Goal: Task Accomplishment & Management: Use online tool/utility

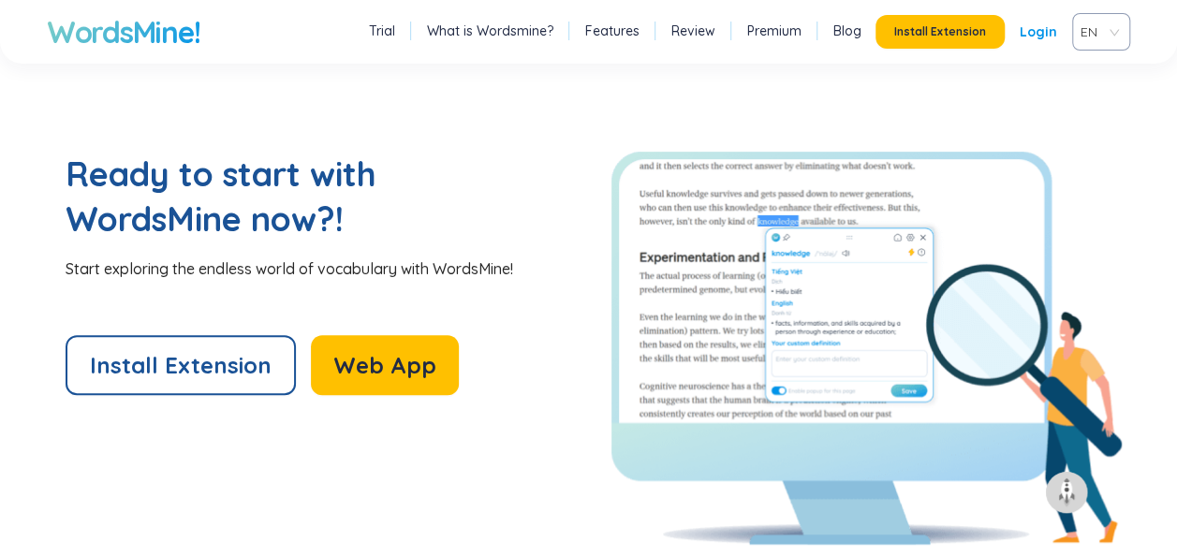
scroll to position [3929, 0]
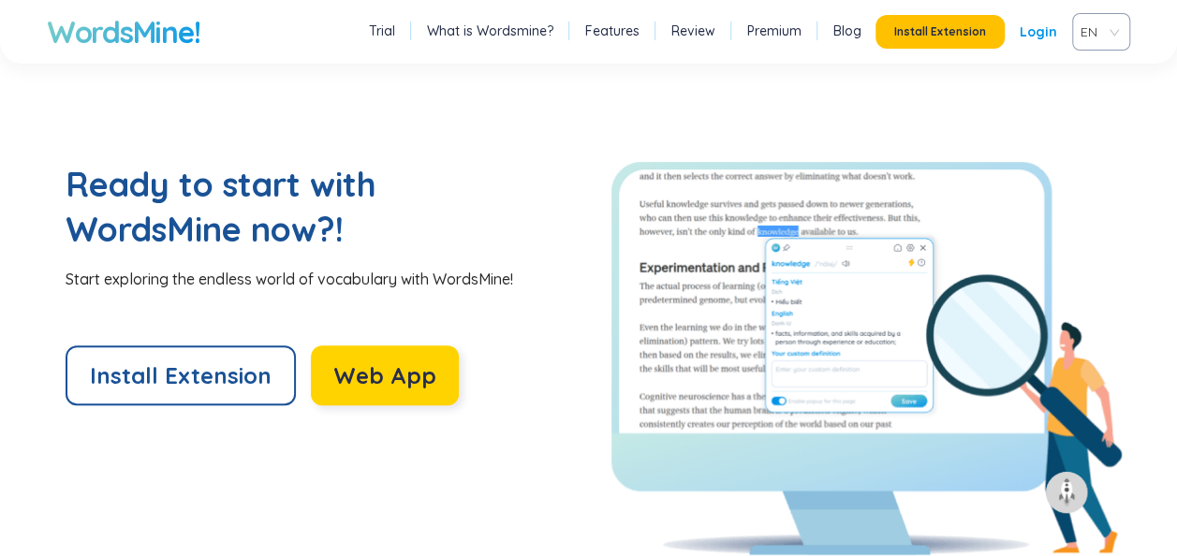
click at [350, 371] on span "Web App" at bounding box center [384, 376] width 103 height 30
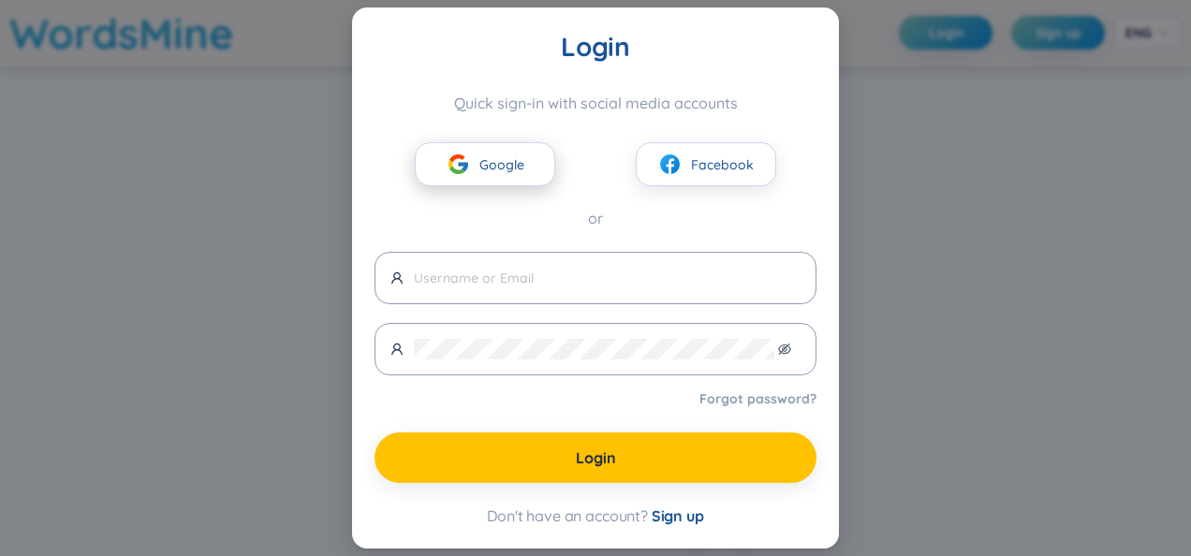
click at [508, 169] on span "Google" at bounding box center [502, 165] width 45 height 21
click at [259, 315] on div "Login Quick sign-in with social media accounts Google Facebook or Forgot passwo…" at bounding box center [595, 278] width 1191 height 556
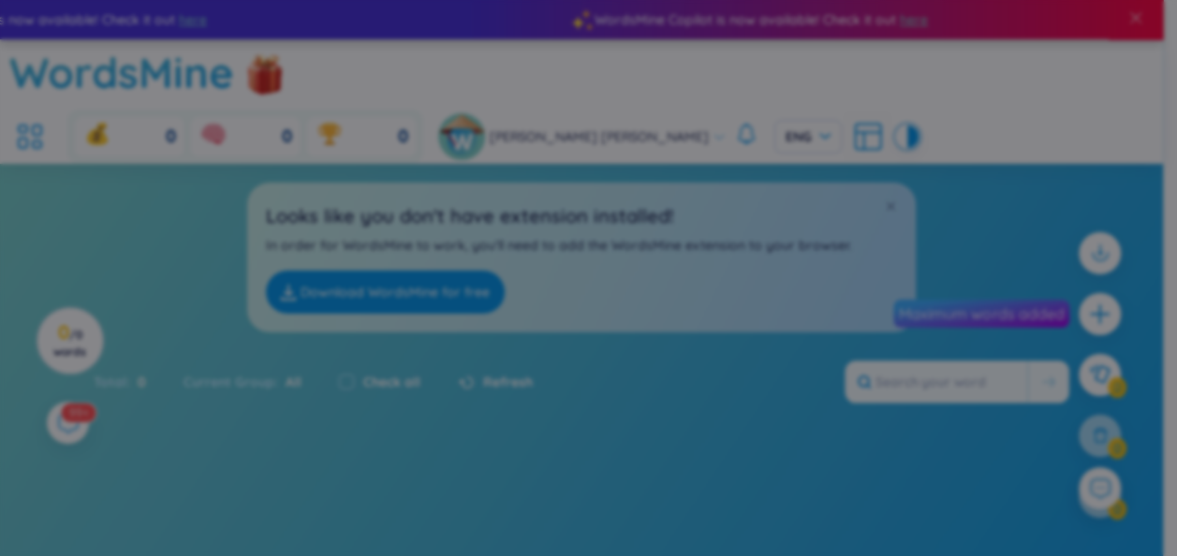
click at [506, 167] on body "WordsMine Copilot is now available! Check it out here WordsMine Copilot is now …" at bounding box center [581, 278] width 1163 height 556
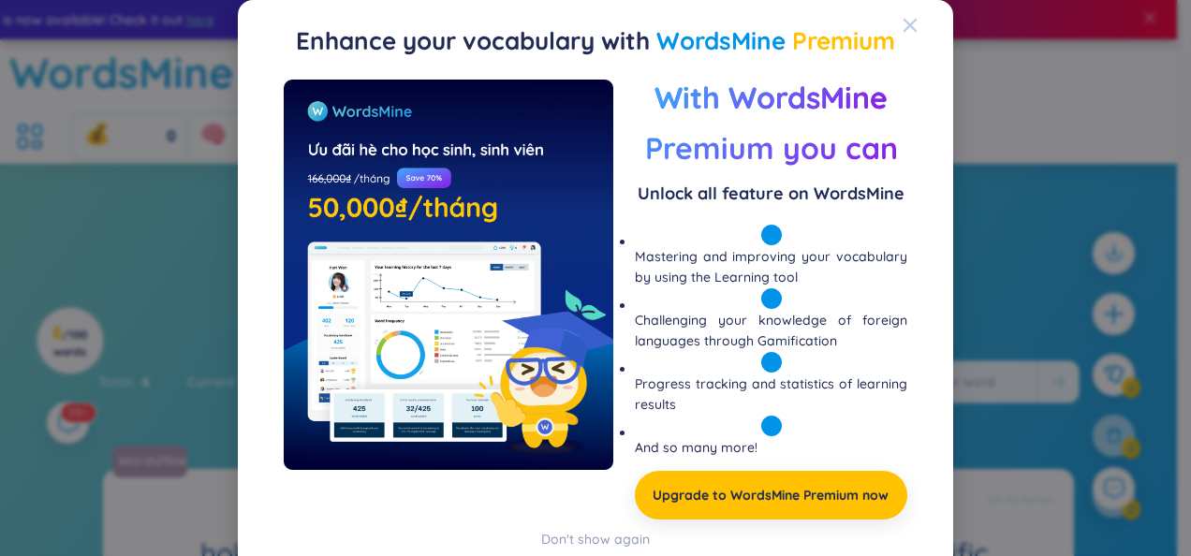
click at [903, 33] on div "Close" at bounding box center [910, 25] width 15 height 51
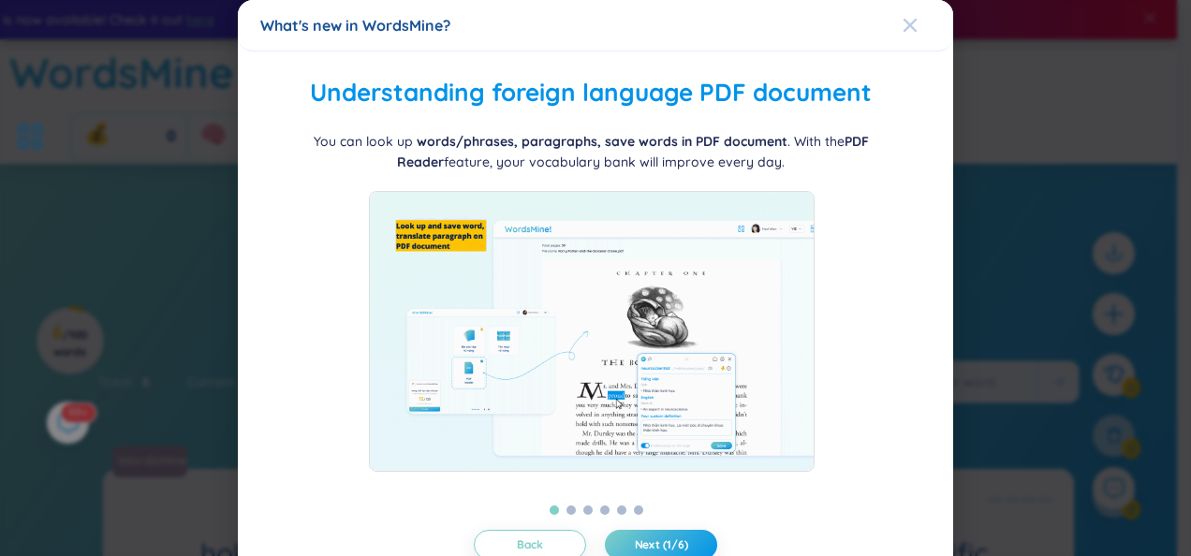
click at [903, 33] on div "Close" at bounding box center [910, 25] width 15 height 51
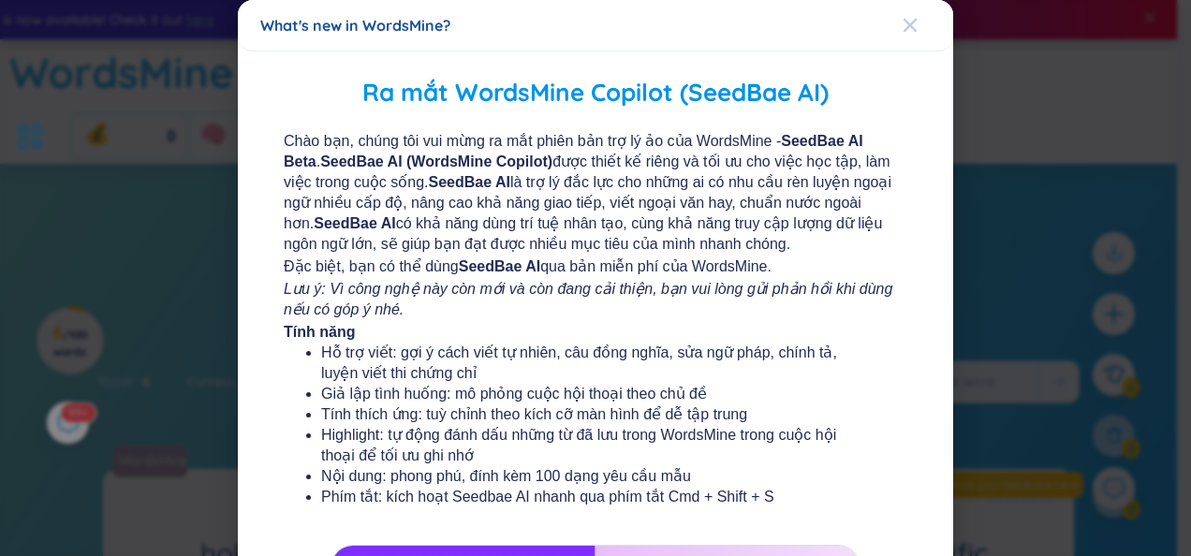
click at [903, 27] on icon "Close" at bounding box center [909, 25] width 13 height 13
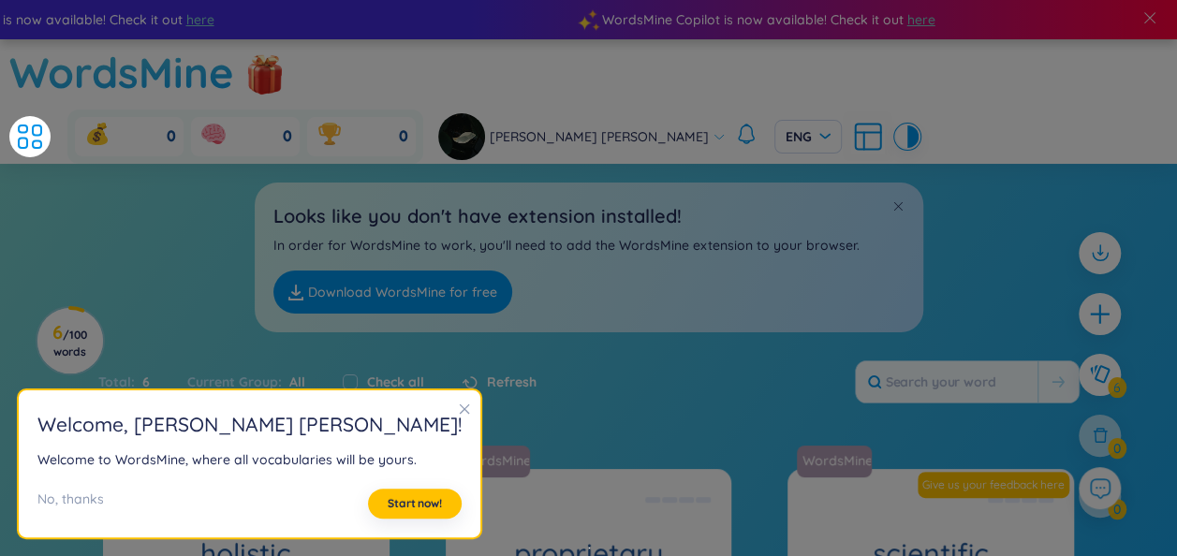
click at [403, 414] on h2 "Welcome , [PERSON_NAME] [PERSON_NAME] !" at bounding box center [249, 424] width 424 height 31
click at [458, 407] on icon "close" at bounding box center [464, 409] width 13 height 13
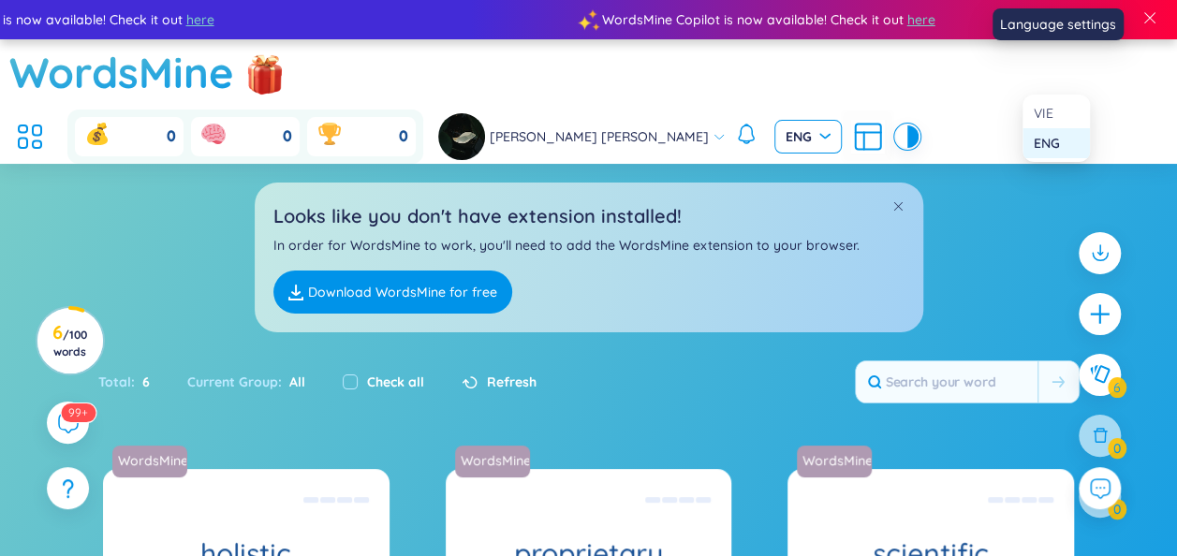
click at [831, 127] on span "ENG" at bounding box center [808, 136] width 45 height 19
click at [1048, 112] on div "VIE" at bounding box center [1056, 113] width 45 height 21
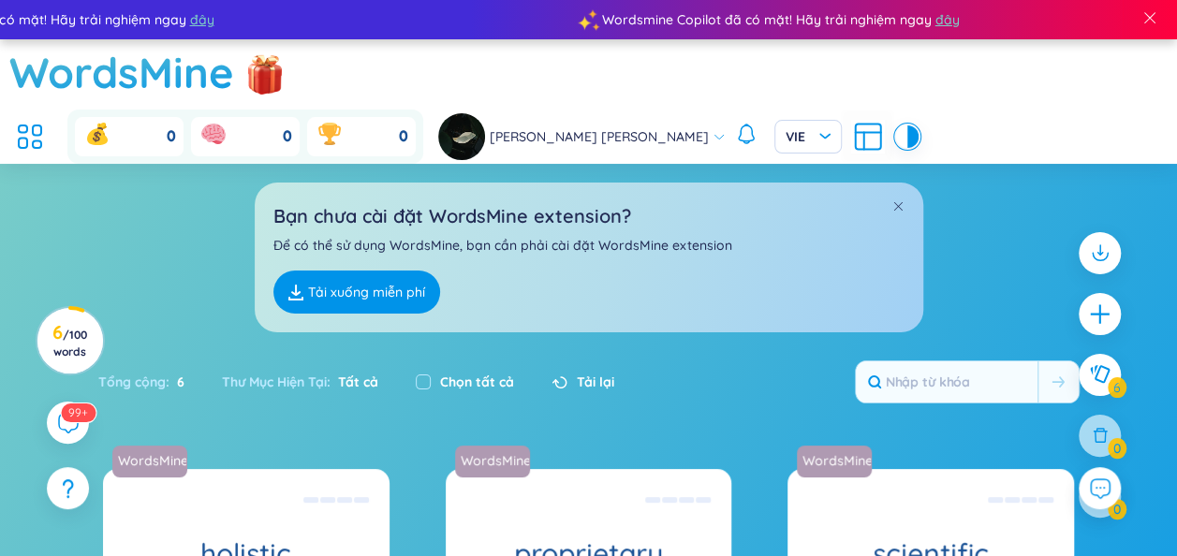
click at [375, 271] on link "Tải xuống miễn phí" at bounding box center [356, 292] width 167 height 43
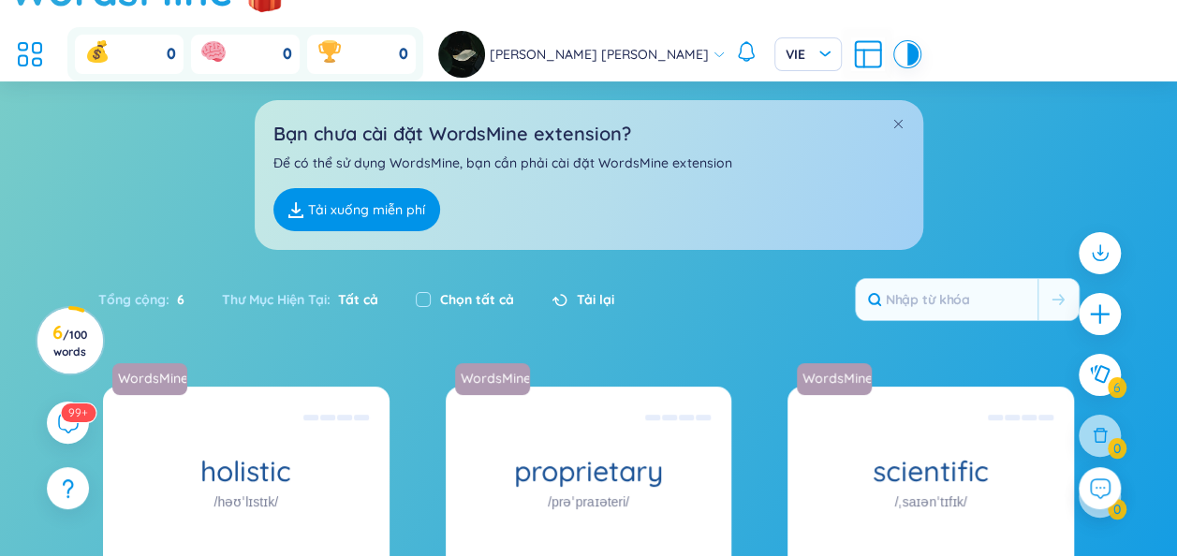
scroll to position [67, 0]
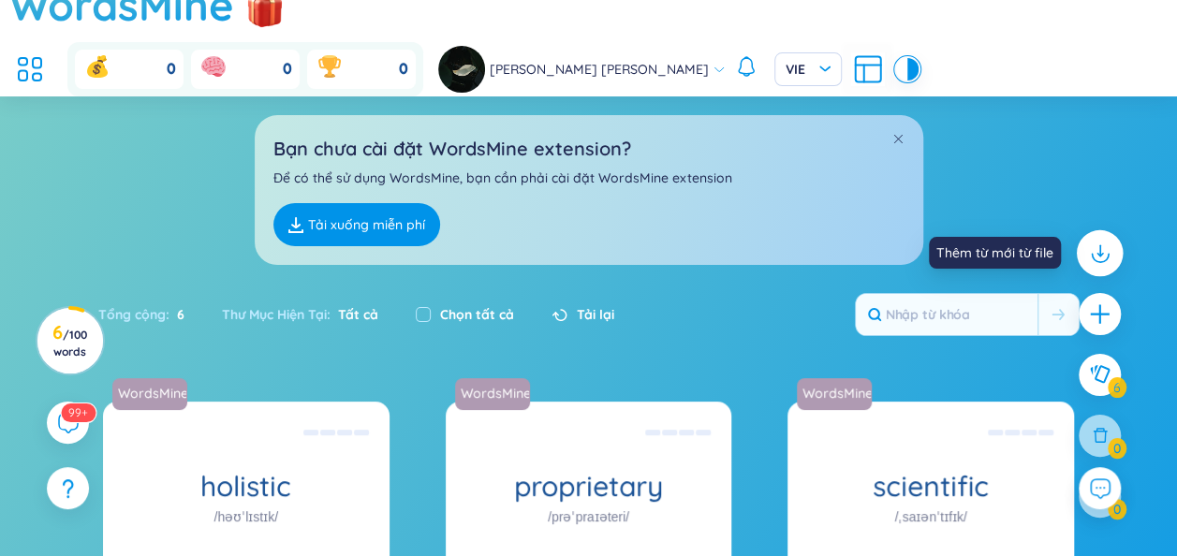
click at [1103, 255] on icon at bounding box center [1099, 253] width 24 height 24
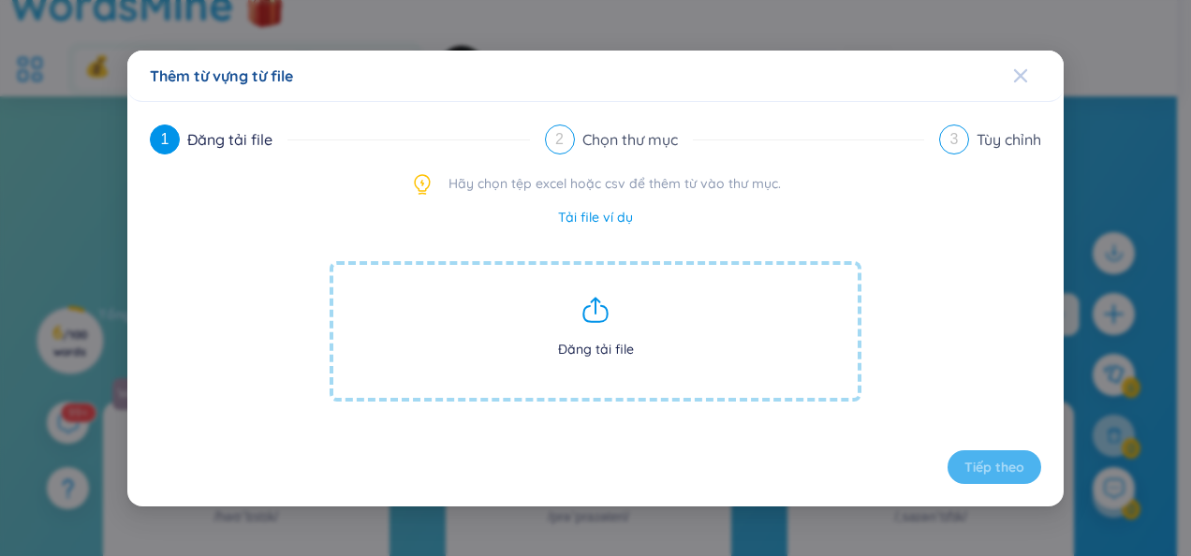
click at [1026, 82] on icon "Close" at bounding box center [1020, 75] width 15 height 15
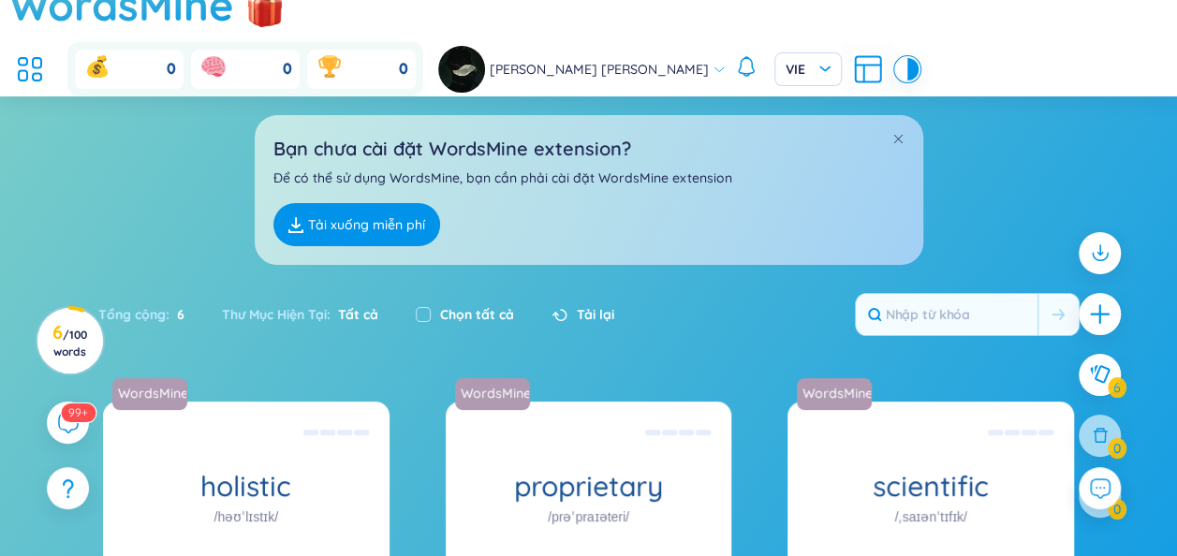
scroll to position [0, 0]
